Goal: Obtain resource: Download file/media

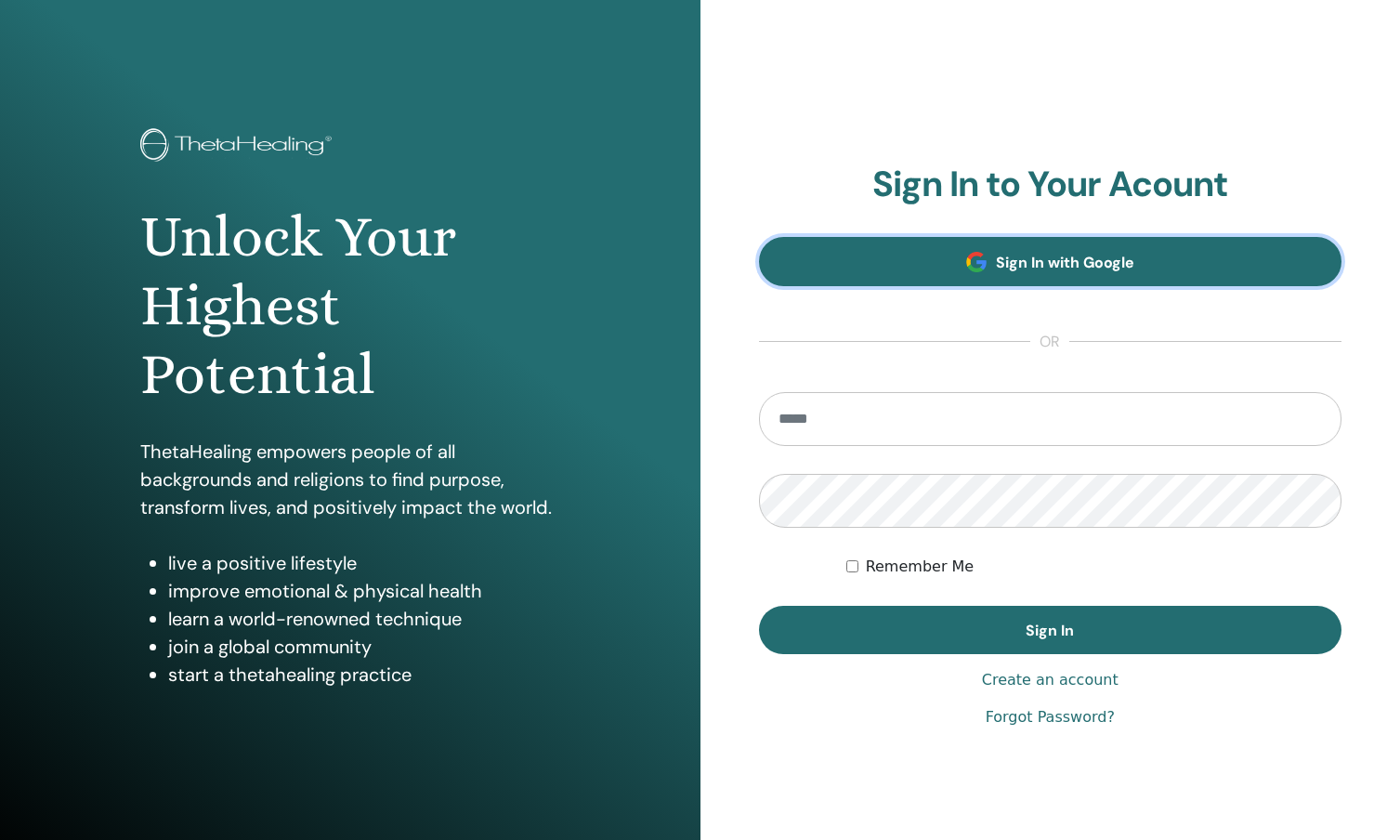
click at [917, 284] on link "Sign In with Google" at bounding box center [1051, 261] width 583 height 49
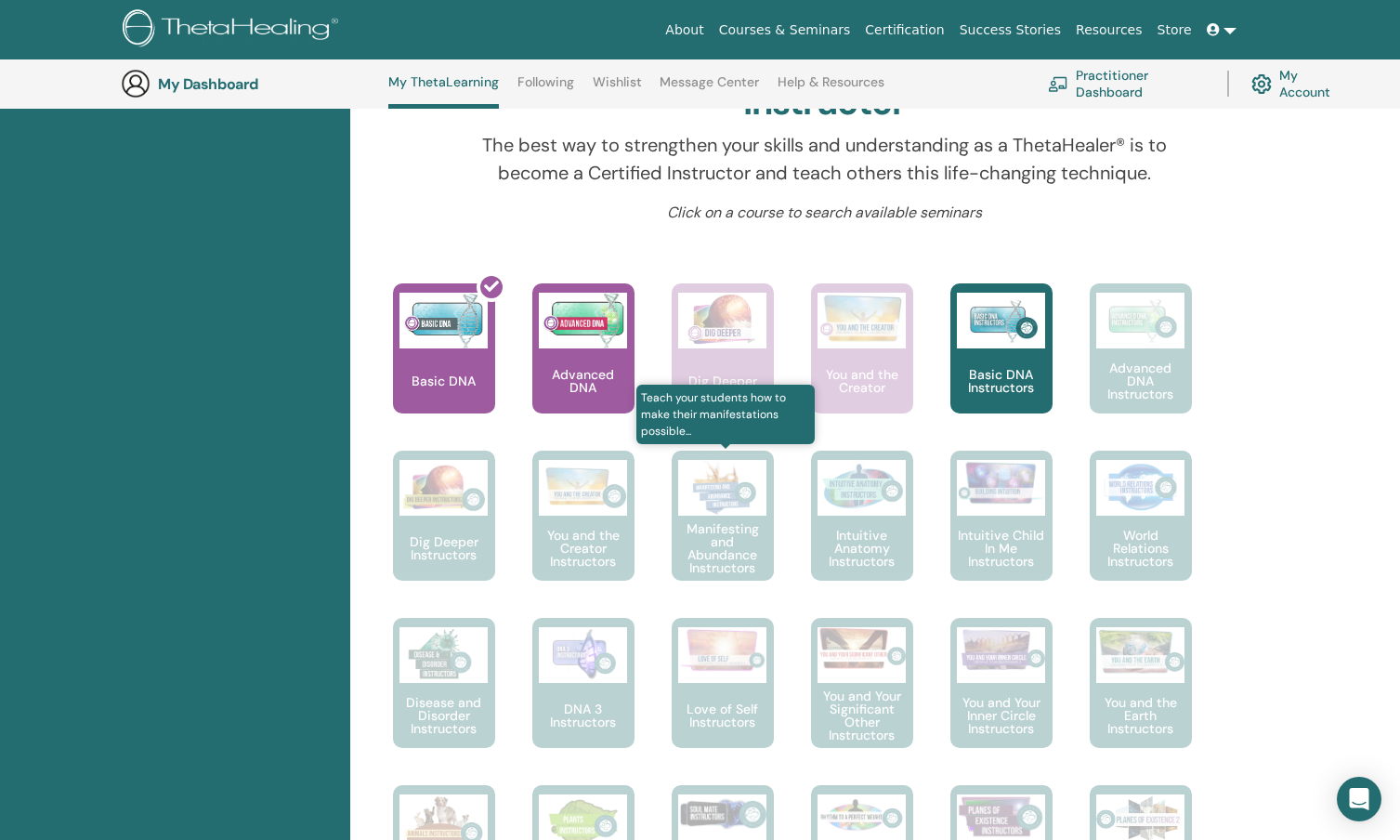
scroll to position [605, 0]
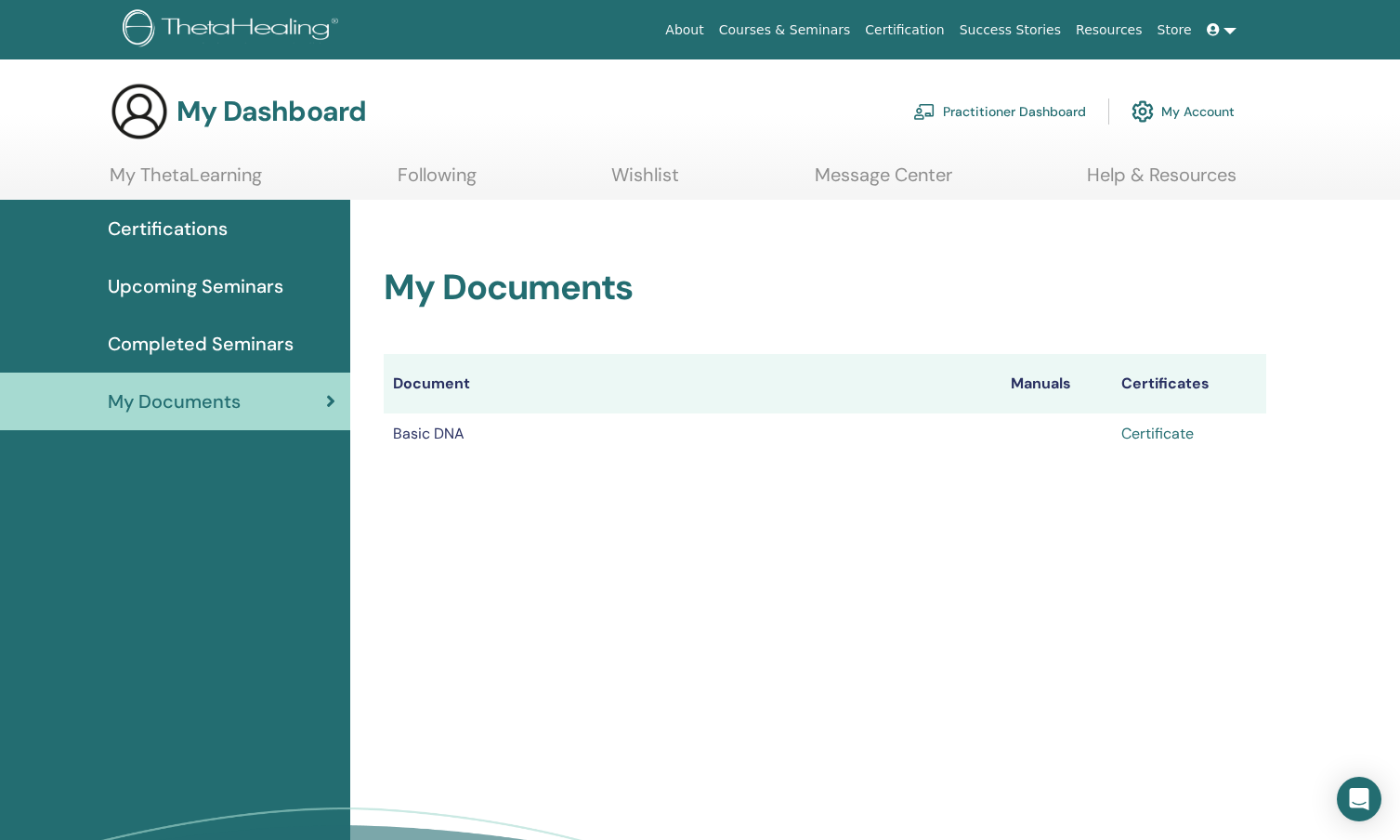
click at [1139, 428] on link "Certificate" at bounding box center [1157, 433] width 72 height 20
click at [223, 334] on span "Completed Seminars" at bounding box center [201, 343] width 186 height 27
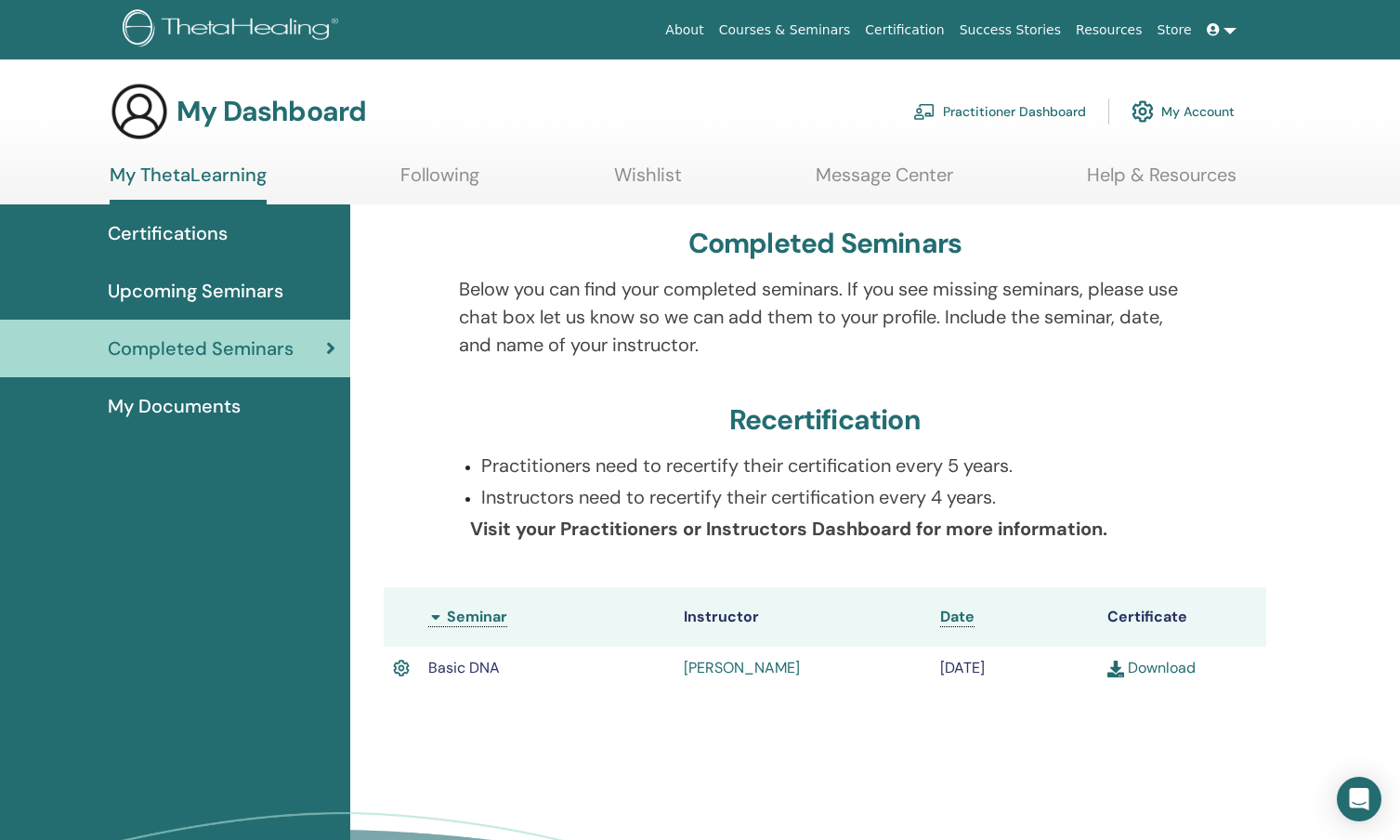
click at [209, 297] on span "Upcoming Seminars" at bounding box center [195, 290] width 175 height 27
